Goal: Information Seeking & Learning: Learn about a topic

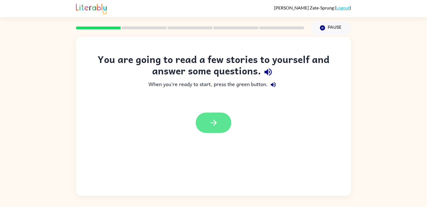
click at [212, 118] on icon "button" at bounding box center [214, 123] width 10 height 10
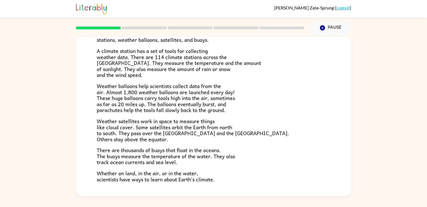
scroll to position [156, 0]
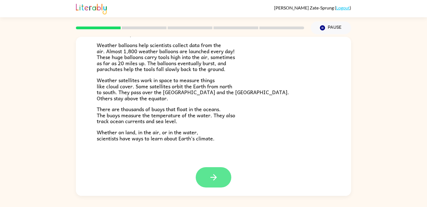
click at [208, 177] on button "button" at bounding box center [214, 177] width 36 height 20
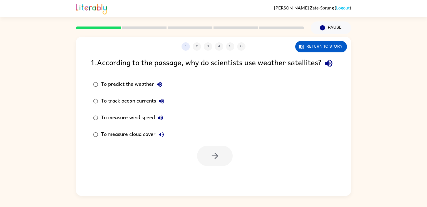
scroll to position [0, 0]
click at [212, 161] on icon "button" at bounding box center [215, 156] width 10 height 10
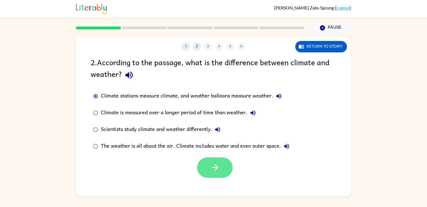
click at [215, 163] on icon "button" at bounding box center [215, 167] width 10 height 10
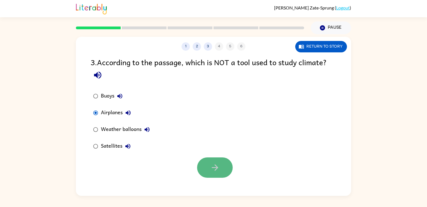
click at [206, 162] on button "button" at bounding box center [215, 167] width 36 height 20
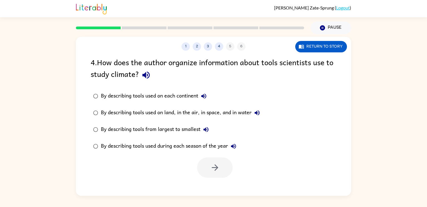
click at [158, 114] on div "By describing tools used on land, in the air, in space, and in water" at bounding box center [182, 112] width 162 height 11
click at [229, 175] on button "button" at bounding box center [215, 167] width 36 height 20
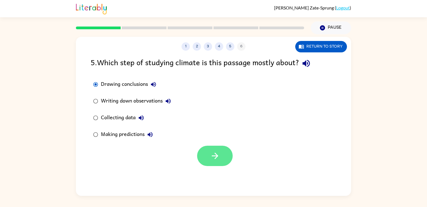
click at [223, 157] on button "button" at bounding box center [215, 156] width 36 height 20
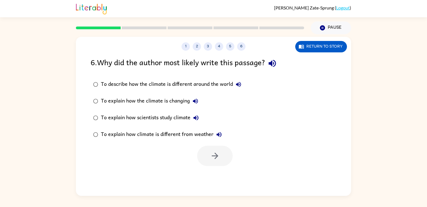
click at [128, 82] on div "To describe how the climate is different around the world" at bounding box center [172, 84] width 143 height 11
click at [147, 119] on div "To explain how scientists study climate" at bounding box center [151, 117] width 101 height 11
click at [215, 151] on icon "button" at bounding box center [215, 156] width 10 height 10
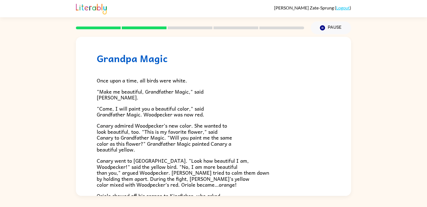
scroll to position [144, 0]
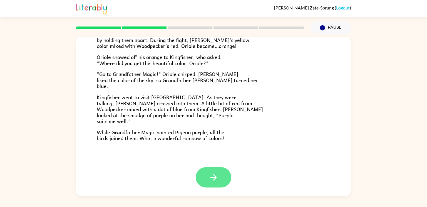
click at [216, 176] on icon "button" at bounding box center [214, 177] width 10 height 10
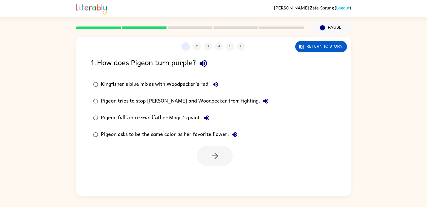
scroll to position [0, 0]
click at [144, 101] on div "Pigeon tries to stop [PERSON_NAME] and Woodpecker from fighting." at bounding box center [186, 100] width 171 height 11
click at [214, 146] on button "button" at bounding box center [215, 156] width 36 height 20
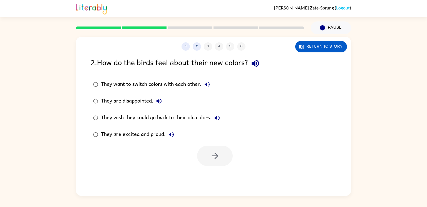
click at [145, 134] on div "They are excited and proud." at bounding box center [139, 134] width 76 height 11
click at [218, 161] on icon "button" at bounding box center [215, 156] width 10 height 10
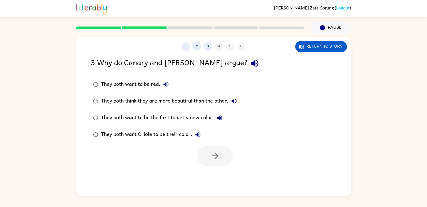
click at [149, 102] on div "They both think they are more beautiful than the other." at bounding box center [170, 100] width 139 height 11
click at [221, 158] on button "button" at bounding box center [215, 156] width 36 height 20
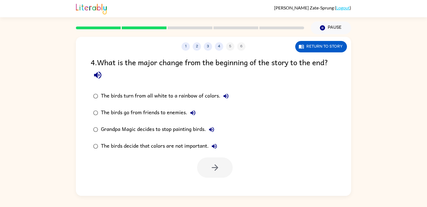
click at [144, 94] on div "The birds turn from all white to a rainbow of colors." at bounding box center [166, 95] width 131 height 11
click at [226, 162] on button "button" at bounding box center [215, 167] width 36 height 20
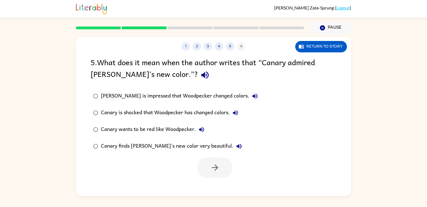
click at [141, 98] on div "[PERSON_NAME] is impressed that Woodpecker changed colors." at bounding box center [181, 95] width 160 height 11
click at [206, 168] on button "button" at bounding box center [215, 167] width 36 height 20
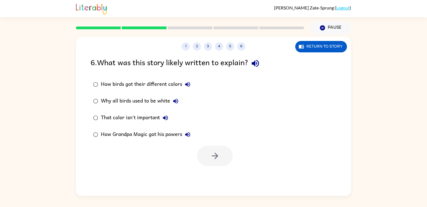
click at [121, 86] on div "How birds got their different colors" at bounding box center [147, 84] width 92 height 11
click at [119, 102] on div "Why all birds used to be white" at bounding box center [141, 100] width 80 height 11
click at [123, 119] on div "That color isn't important" at bounding box center [136, 117] width 70 height 11
click at [165, 136] on div "How Grandpa Magic got his powers" at bounding box center [147, 134] width 92 height 11
click at [156, 114] on div "That color isn't important" at bounding box center [136, 117] width 70 height 11
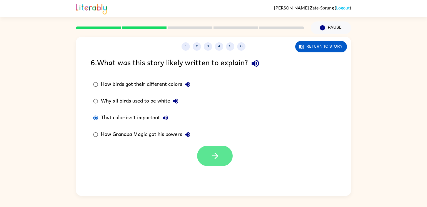
click at [204, 156] on button "button" at bounding box center [215, 156] width 36 height 20
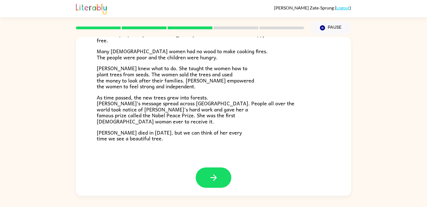
scroll to position [154, 0]
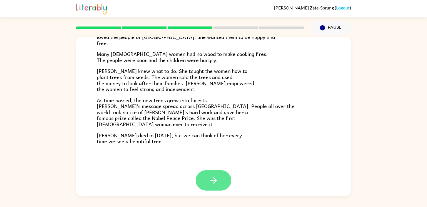
click at [226, 175] on button "button" at bounding box center [214, 180] width 36 height 20
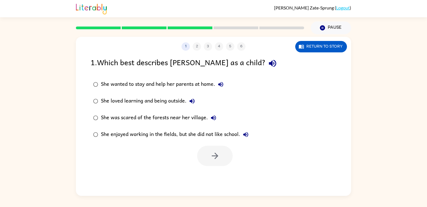
scroll to position [0, 0]
click at [321, 54] on div "1 2 3 4 5 6 Return to story 1 . Which best describes [PERSON_NAME] as a child? …" at bounding box center [213, 116] width 275 height 159
click at [312, 47] on button "Return to story" at bounding box center [321, 46] width 52 height 11
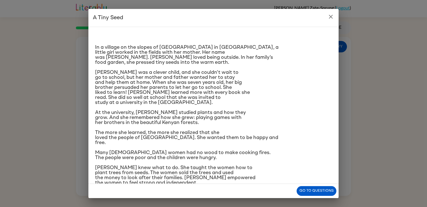
click at [331, 17] on icon "close" at bounding box center [331, 17] width 4 height 4
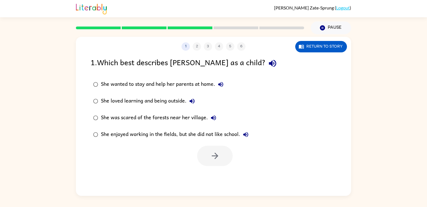
click at [163, 102] on div "She loved learning and being outside." at bounding box center [149, 100] width 97 height 11
click at [226, 157] on button "button" at bounding box center [215, 156] width 36 height 20
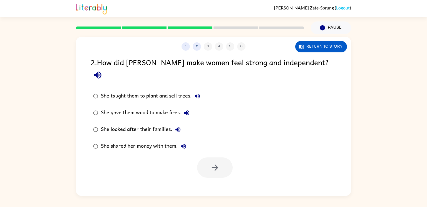
click at [147, 107] on div "She gave them wood to make fires." at bounding box center [147, 112] width 92 height 11
click at [211, 162] on icon "button" at bounding box center [215, 167] width 10 height 10
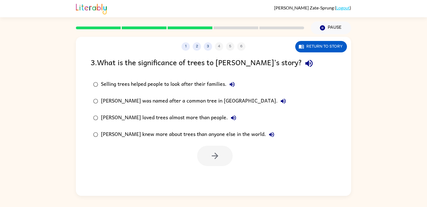
click at [178, 99] on div "[PERSON_NAME] was named after a common tree in [GEOGRAPHIC_DATA]." at bounding box center [195, 100] width 188 height 11
click at [214, 162] on button "button" at bounding box center [215, 156] width 36 height 20
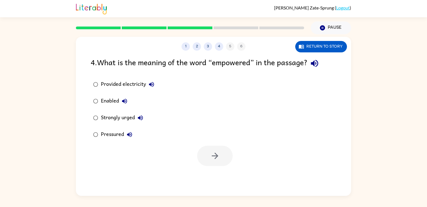
click at [117, 134] on div "Pressured" at bounding box center [118, 134] width 34 height 11
click at [110, 101] on div "Enabled" at bounding box center [115, 100] width 29 height 11
click at [126, 103] on icon "button" at bounding box center [124, 100] width 5 height 5
click at [151, 86] on icon "button" at bounding box center [151, 84] width 7 height 7
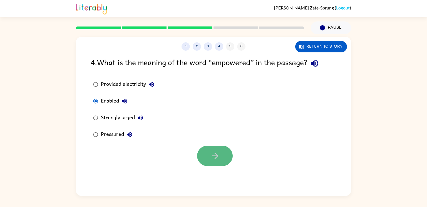
click at [211, 159] on icon "button" at bounding box center [215, 156] width 10 height 10
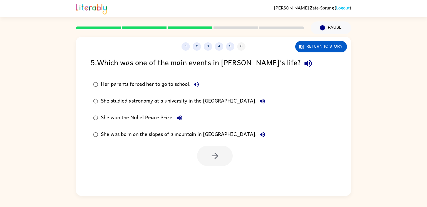
click at [197, 87] on icon "button" at bounding box center [196, 84] width 5 height 5
click at [265, 100] on icon "button" at bounding box center [262, 100] width 5 height 5
click at [180, 122] on button "She won the Nobel Peace Prize." at bounding box center [179, 117] width 11 height 11
click at [259, 133] on icon "button" at bounding box center [262, 134] width 7 height 7
click at [303, 50] on button "Return to story" at bounding box center [321, 46] width 52 height 11
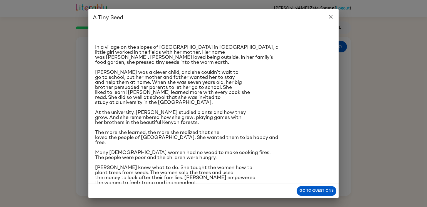
click at [328, 17] on icon "close" at bounding box center [331, 16] width 7 height 7
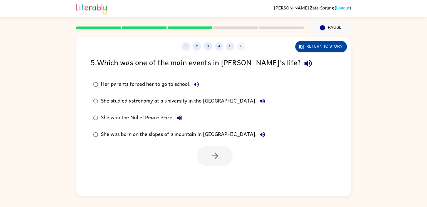
click at [302, 45] on icon "button" at bounding box center [302, 47] width 6 height 6
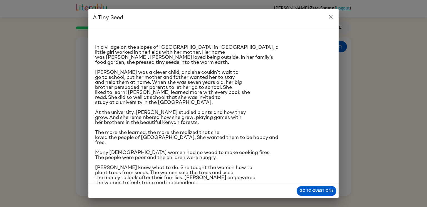
click at [330, 18] on icon "close" at bounding box center [331, 17] width 4 height 4
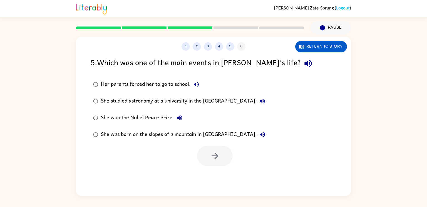
click at [105, 103] on div "She studied astronomy at a university in the [GEOGRAPHIC_DATA]." at bounding box center [184, 100] width 167 height 11
click at [219, 158] on icon "button" at bounding box center [215, 156] width 10 height 10
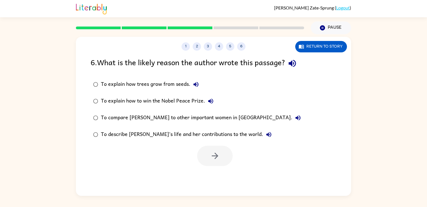
click at [115, 101] on div "To explain how to win the Nobel Peace Prize." at bounding box center [158, 100] width 115 height 11
click at [218, 152] on icon "button" at bounding box center [215, 156] width 10 height 10
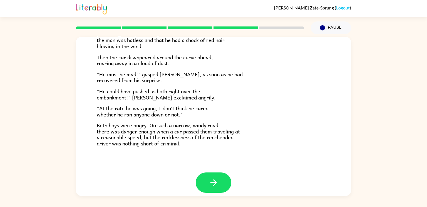
scroll to position [149, 0]
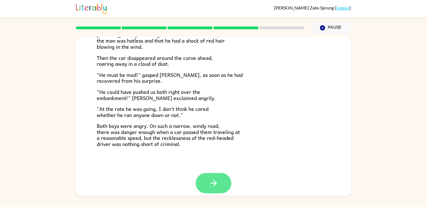
click at [215, 189] on button "button" at bounding box center [214, 183] width 36 height 20
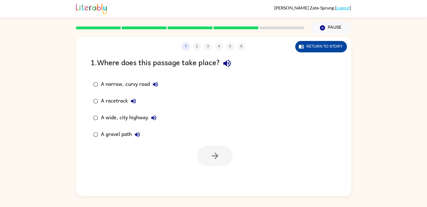
click at [307, 49] on button "Return to story" at bounding box center [321, 46] width 52 height 11
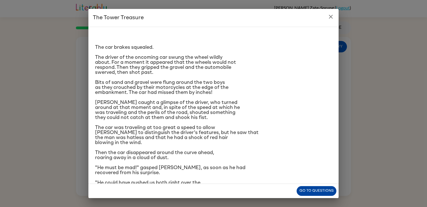
click at [327, 192] on button "Go to questions" at bounding box center [317, 191] width 40 height 10
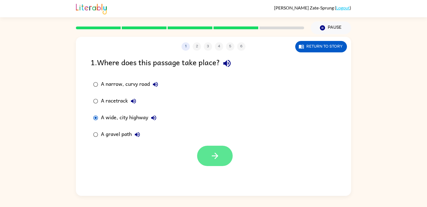
click at [207, 153] on button "button" at bounding box center [215, 156] width 36 height 20
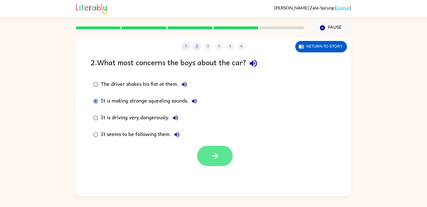
click at [204, 157] on button "button" at bounding box center [215, 156] width 36 height 20
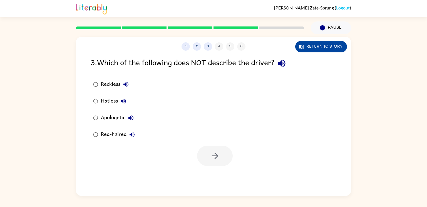
click at [339, 45] on button "Return to story" at bounding box center [321, 46] width 52 height 11
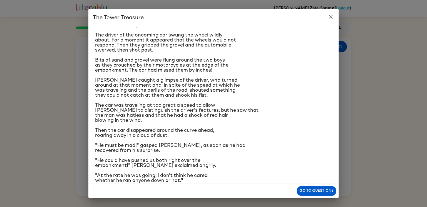
scroll to position [18, 0]
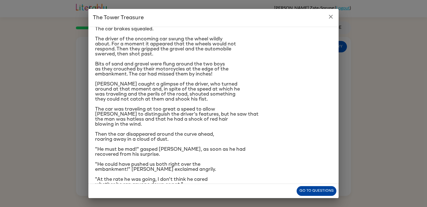
click at [299, 193] on button "Go to questions" at bounding box center [317, 191] width 40 height 10
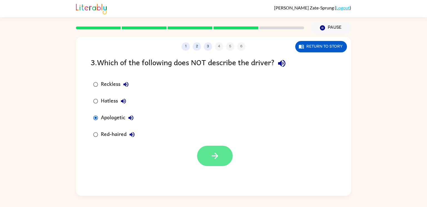
click at [218, 164] on button "button" at bounding box center [215, 156] width 36 height 20
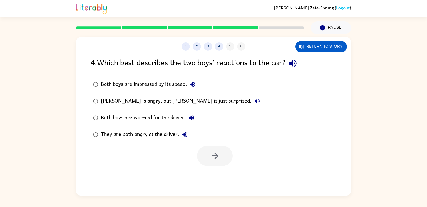
click at [149, 103] on div "[PERSON_NAME] is angry, but [PERSON_NAME] is just surprised." at bounding box center [182, 100] width 162 height 11
click at [213, 156] on icon "button" at bounding box center [215, 155] width 6 height 6
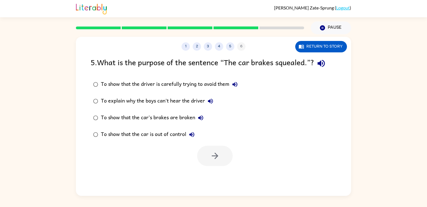
click at [135, 100] on div "To explain why the boys can't hear the driver" at bounding box center [158, 100] width 115 height 11
click at [223, 155] on button "button" at bounding box center [215, 156] width 36 height 20
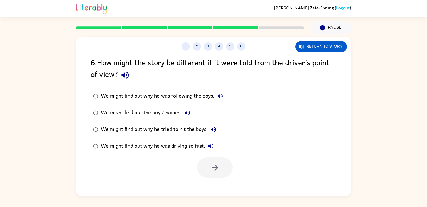
click at [169, 114] on div "We might find out the boys' names." at bounding box center [147, 112] width 92 height 11
click at [208, 171] on button "button" at bounding box center [215, 167] width 36 height 20
